Goal: Information Seeking & Learning: Learn about a topic

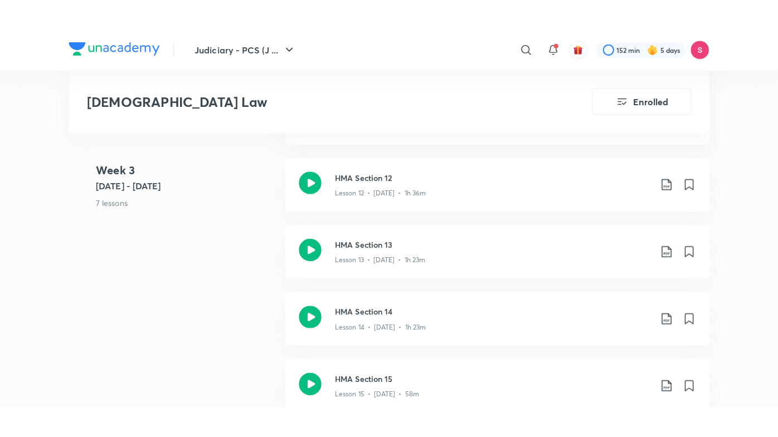
scroll to position [1475, 0]
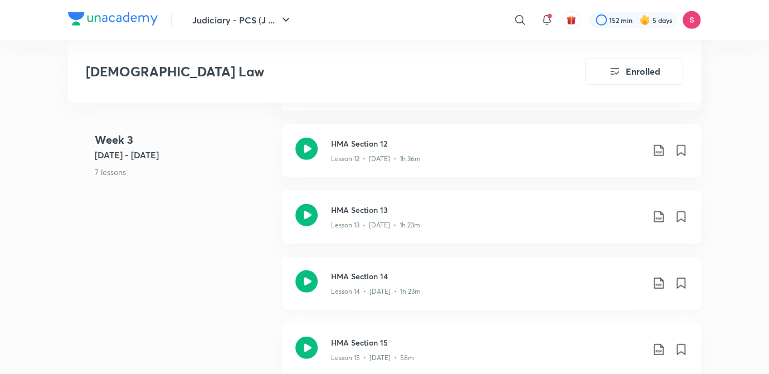
click at [377, 282] on div "Lesson 14 • [DATE] • 1h 23m" at bounding box center [487, 289] width 312 height 14
